Goal: Transaction & Acquisition: Purchase product/service

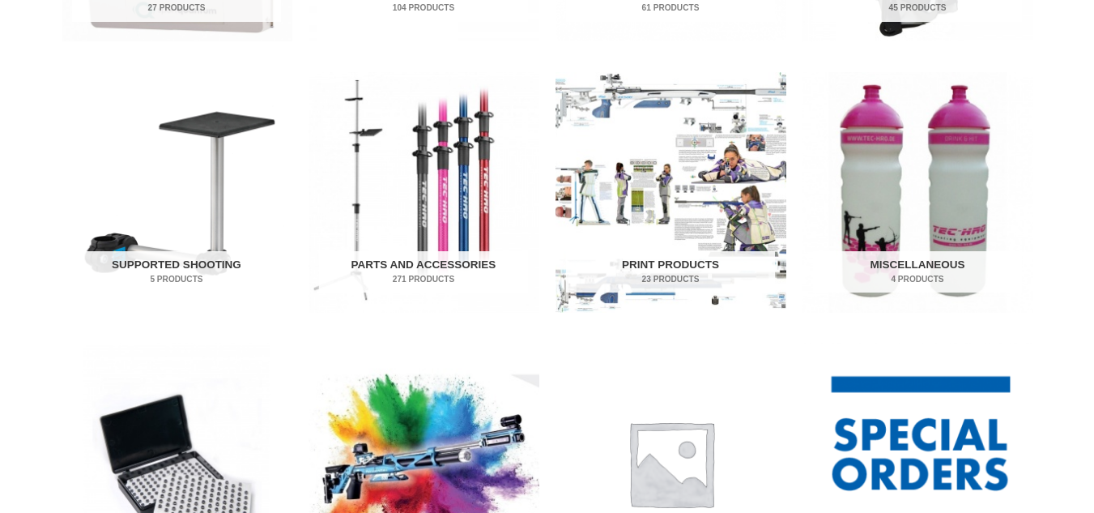
scroll to position [615, 0]
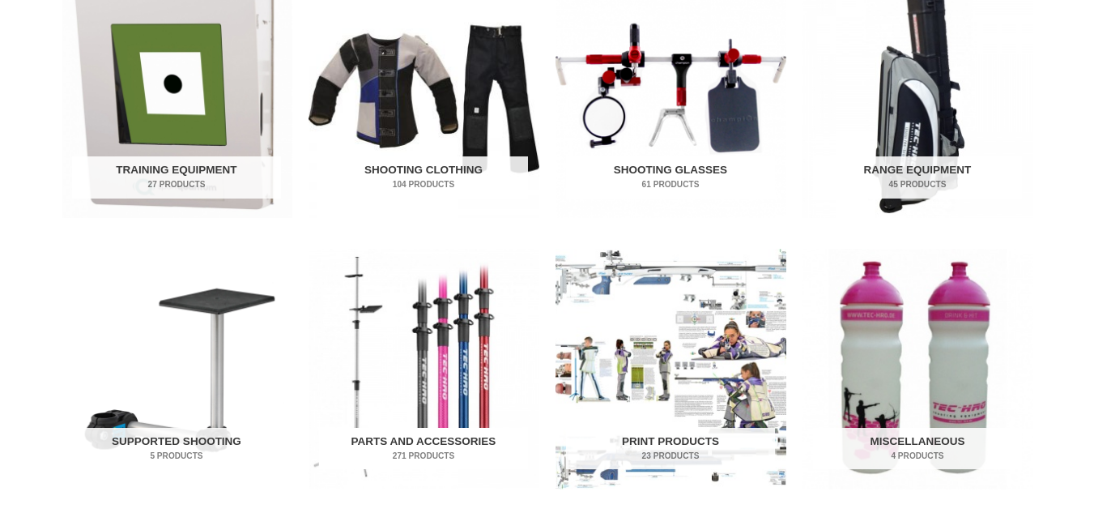
click at [437, 431] on h2 "Parts and Accessories 271 Products" at bounding box center [423, 449] width 209 height 42
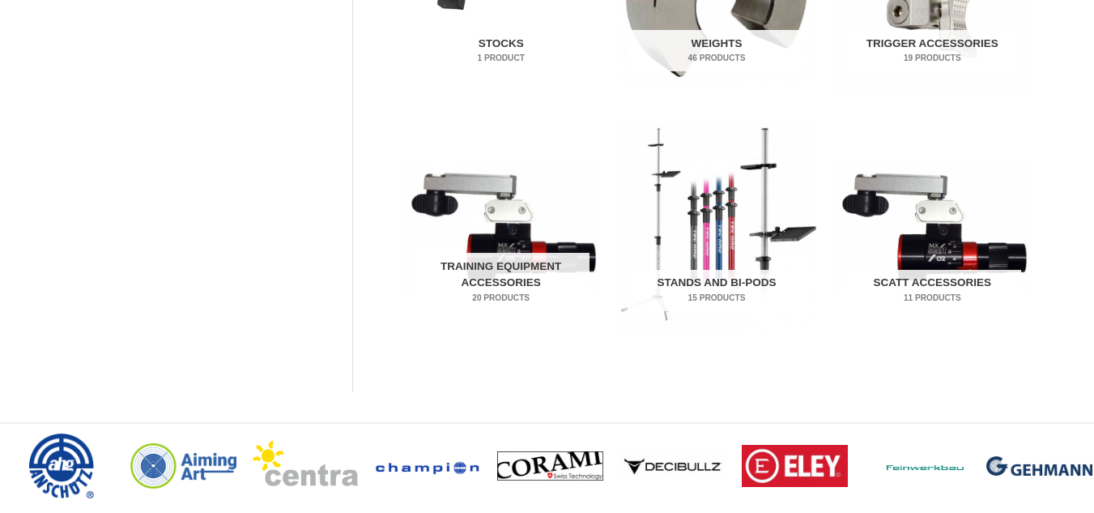
scroll to position [1024, 0]
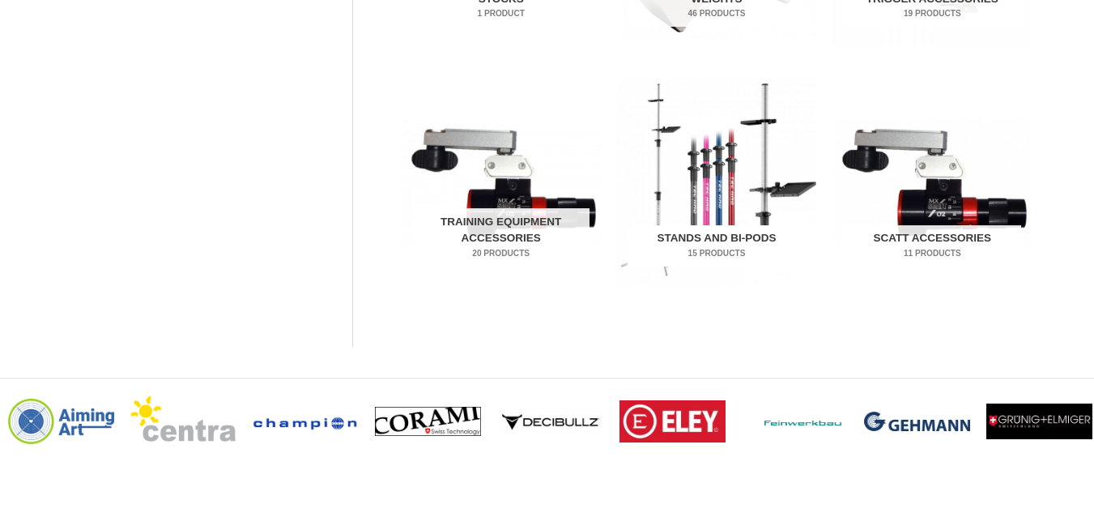
click at [727, 227] on h2 "Stands and Bi-pods 15 Products" at bounding box center [716, 246] width 177 height 42
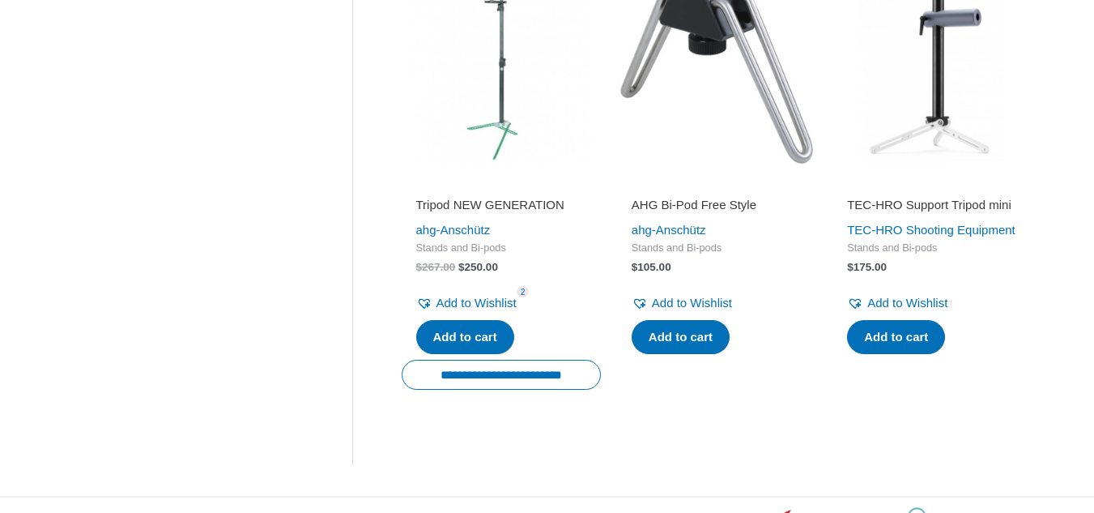
scroll to position [2332, 0]
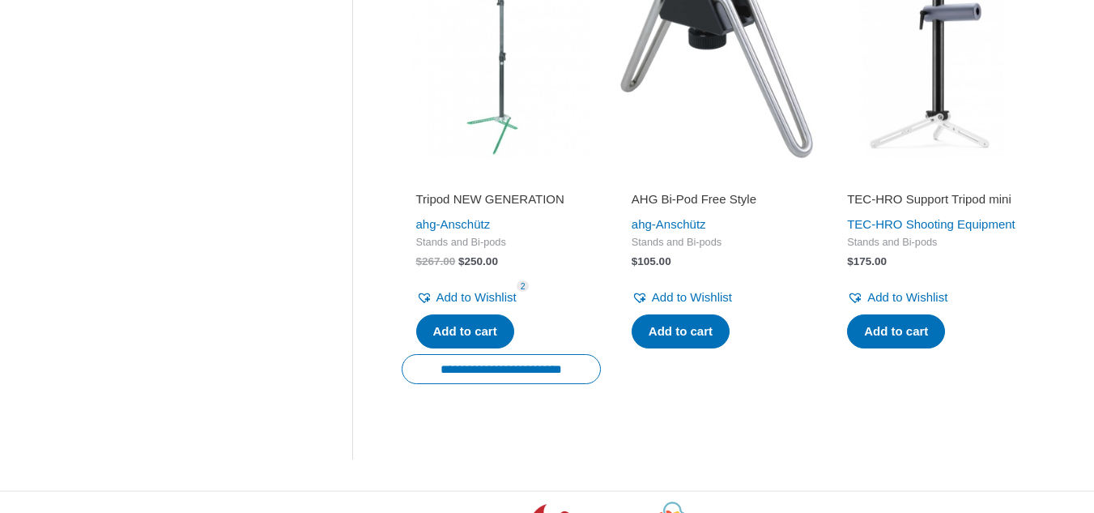
click at [478, 207] on h2 "Tripod NEW GENERATION" at bounding box center [501, 199] width 170 height 16
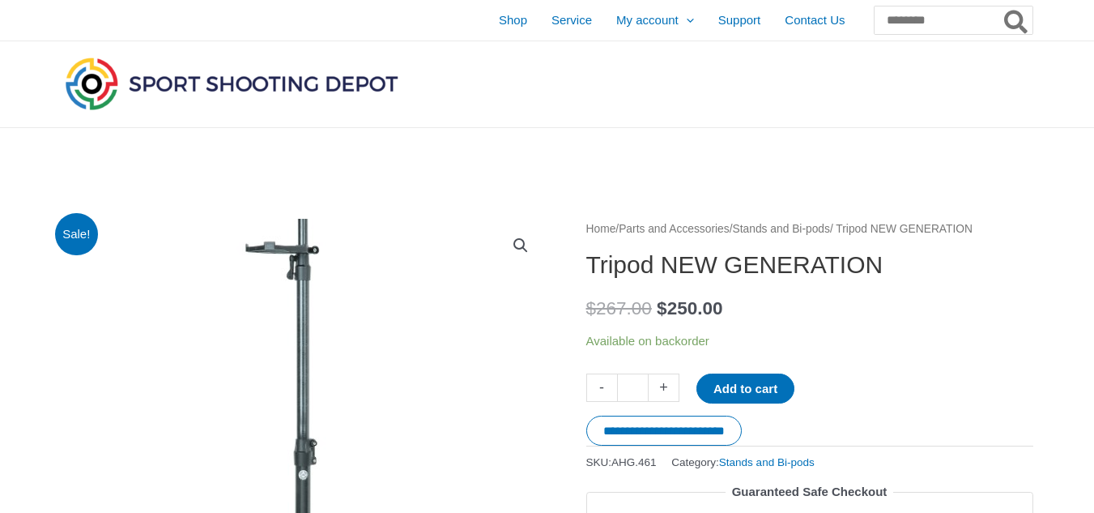
click at [310, 466] on img at bounding box center [302, 461] width 600 height 670
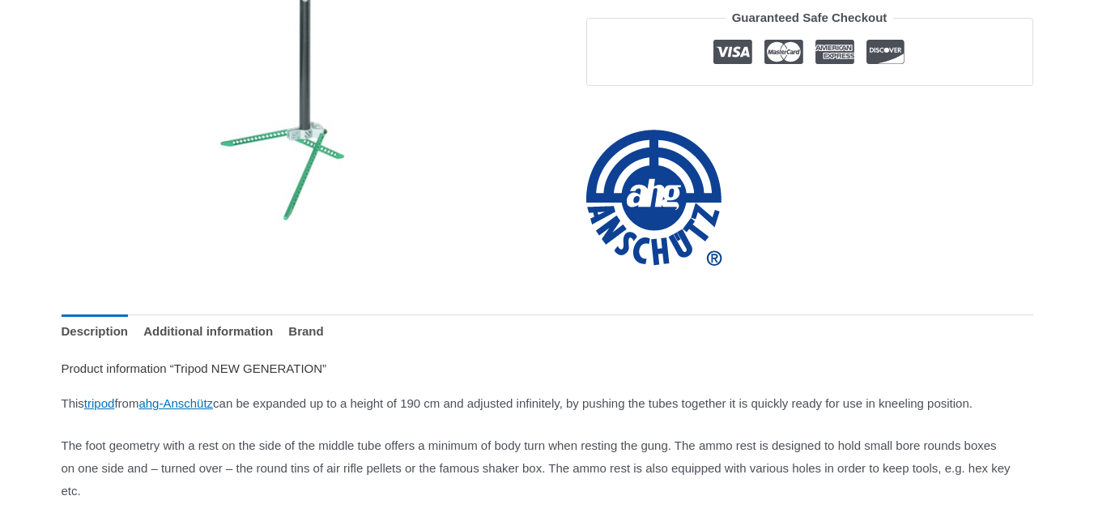
scroll to position [533, 0]
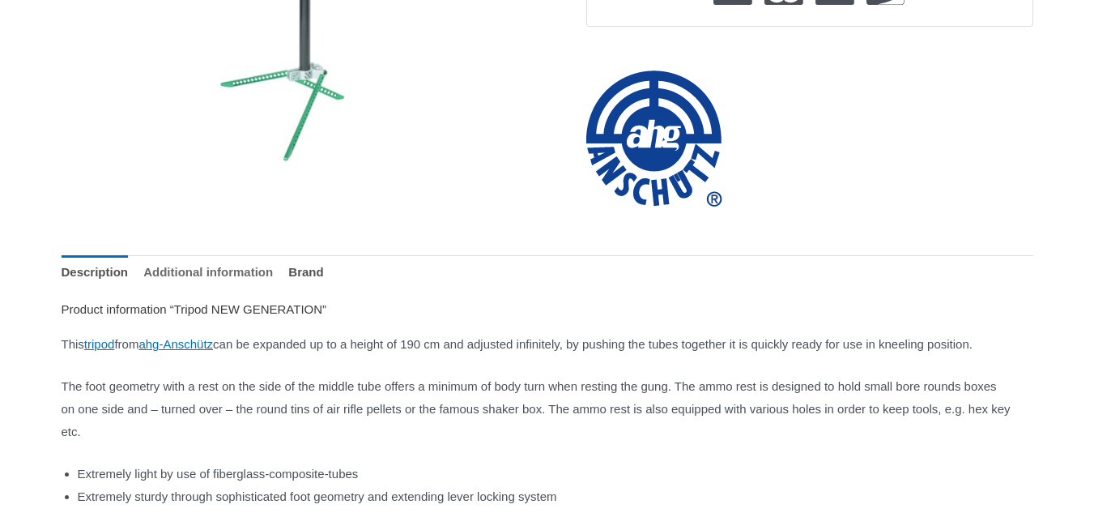
click at [264, 271] on link "Additional information" at bounding box center [208, 272] width 130 height 35
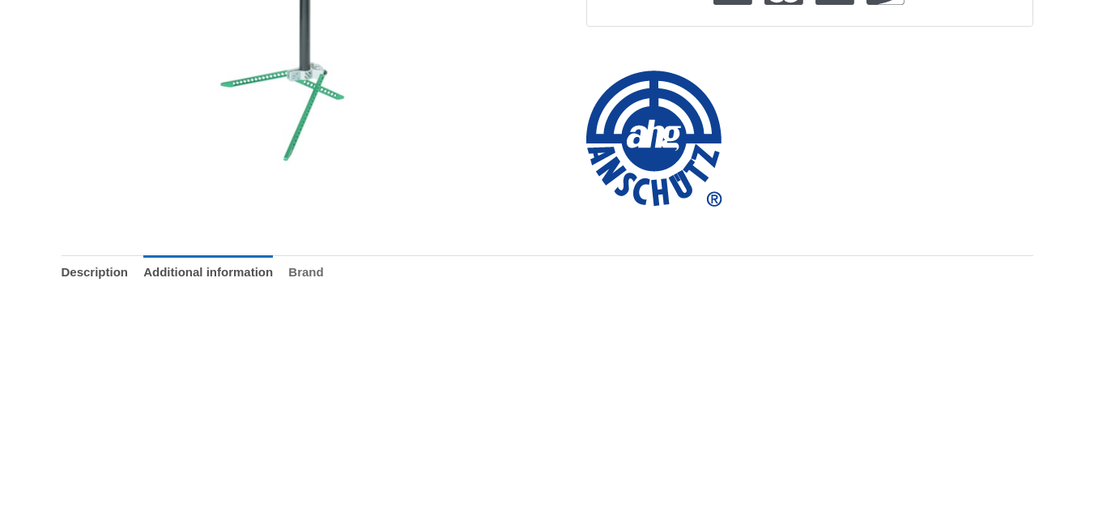
click at [323, 279] on link "Brand" at bounding box center [305, 272] width 35 height 35
click at [124, 276] on link "Description" at bounding box center [95, 272] width 67 height 35
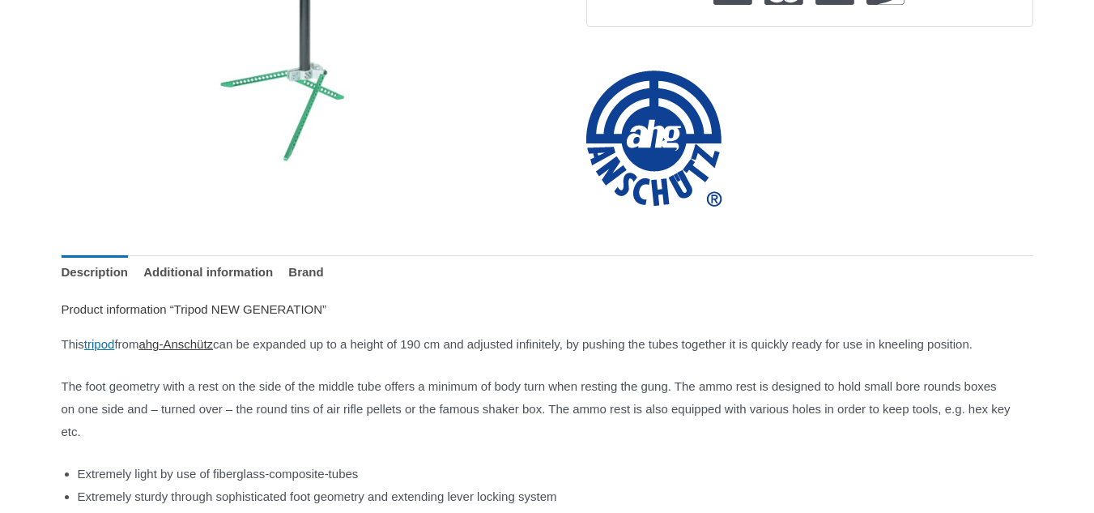
click at [198, 345] on link "ahg-Anschütz" at bounding box center [175, 344] width 74 height 14
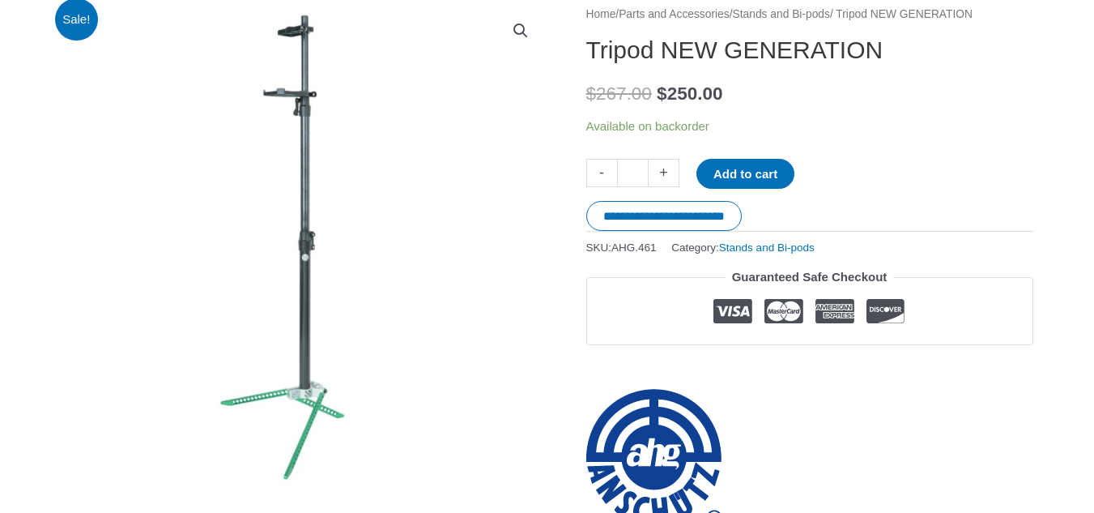
scroll to position [195, 0]
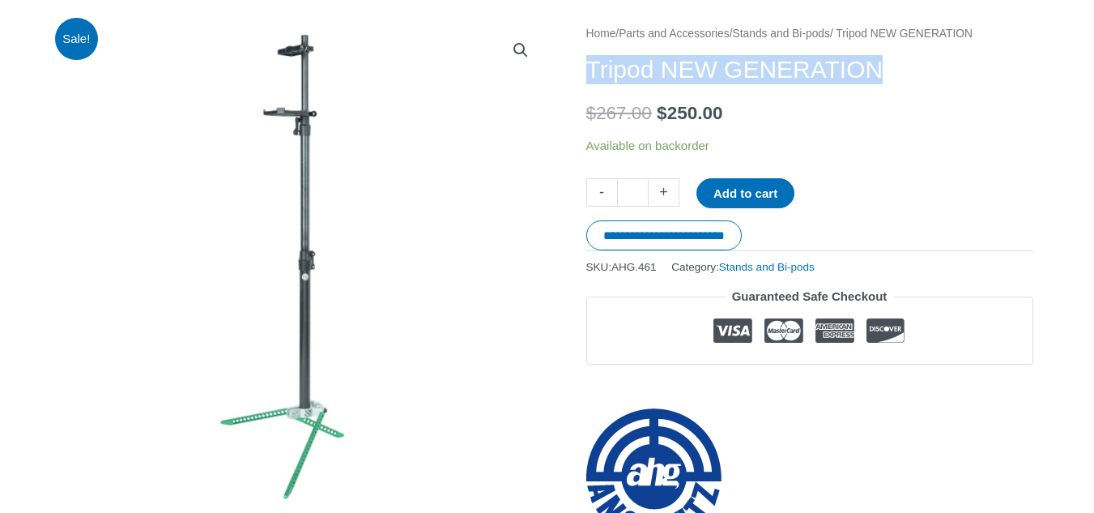
drag, startPoint x: 590, startPoint y: 68, endPoint x: 905, endPoint y: 62, distance: 315.1
click at [905, 62] on h1 "Tripod NEW GENERATION" at bounding box center [809, 69] width 447 height 29
copy h1 "Tripod NEW GENERATION"
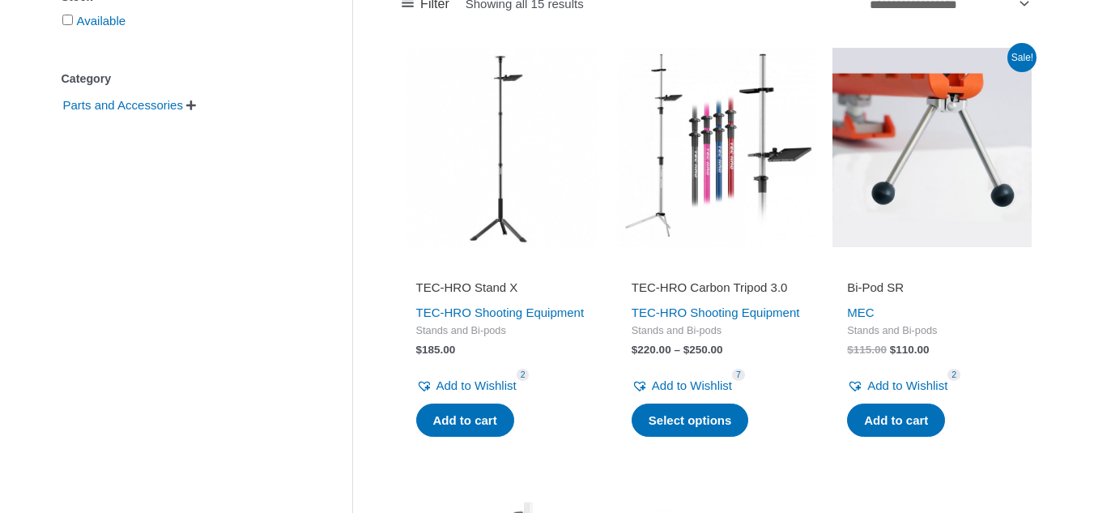
scroll to position [393, 0]
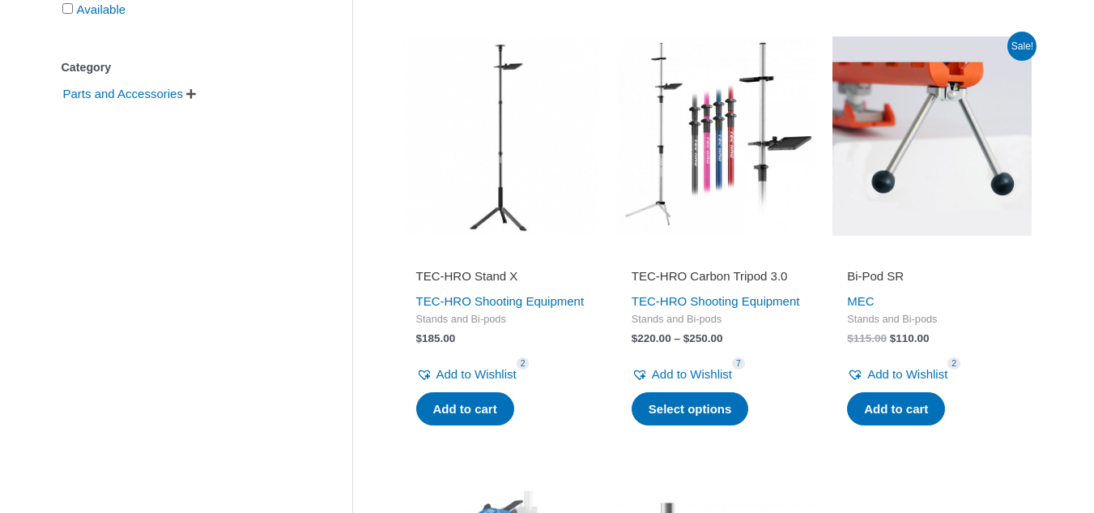
click at [713, 134] on img at bounding box center [716, 135] width 199 height 199
